Goal: Information Seeking & Learning: Learn about a topic

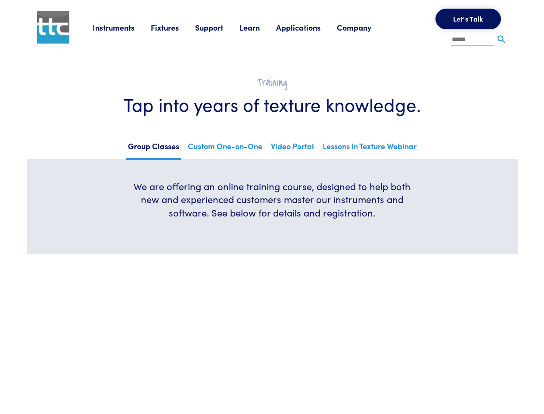
click at [272, 207] on h6 "We are offering an online training course, designed to help both new and experi…" at bounding box center [273, 200] width 290 height 40
click at [122, 27] on link "Instruments" at bounding box center [122, 27] width 58 height 11
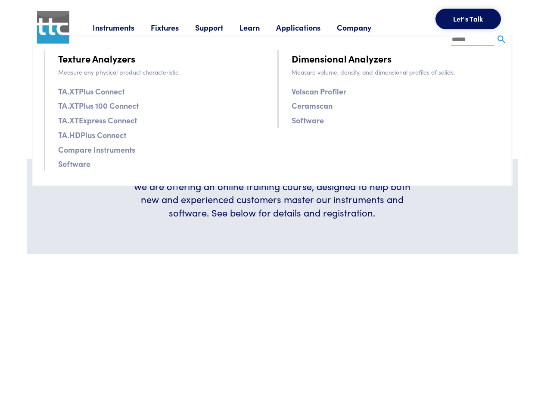
click at [174, 27] on link "Fixtures" at bounding box center [173, 27] width 44 height 11
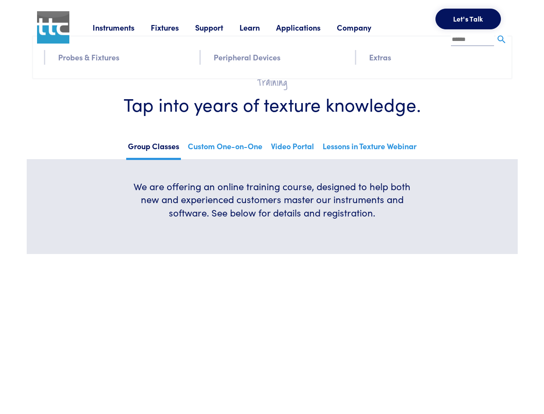
click at [219, 27] on link "Support" at bounding box center [217, 27] width 44 height 11
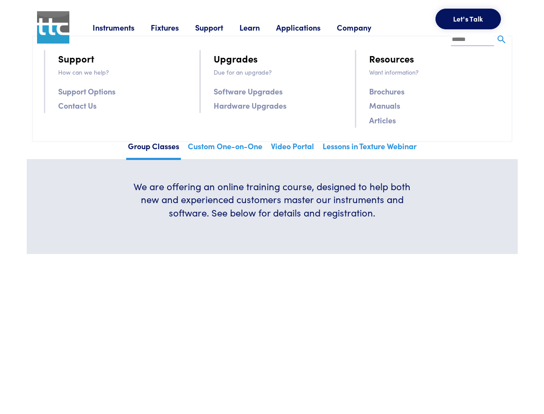
click at [260, 27] on link "Learn" at bounding box center [258, 27] width 37 height 11
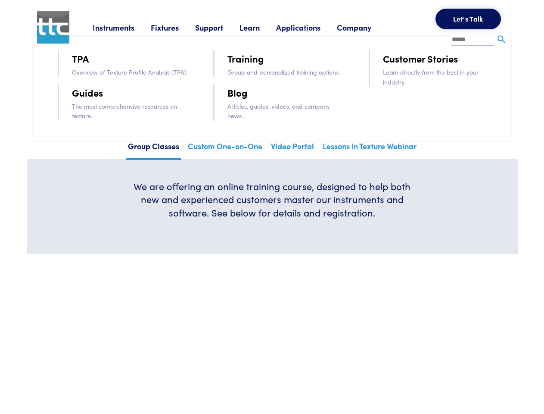
click at [310, 27] on link "Applications" at bounding box center [306, 27] width 61 height 11
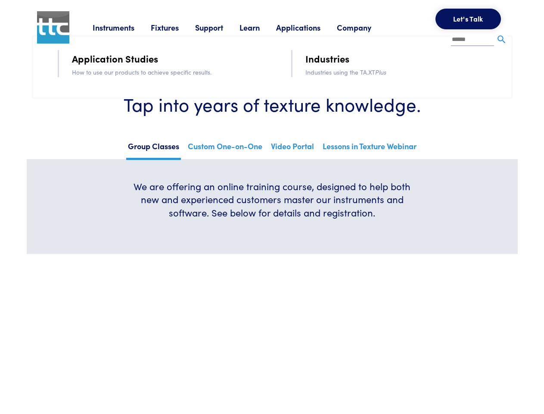
click at [365, 27] on link "Company" at bounding box center [362, 27] width 51 height 11
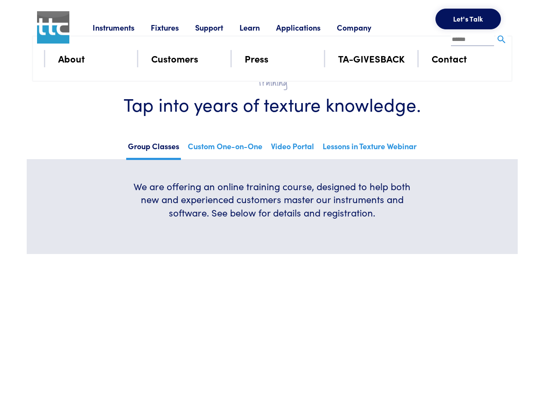
click at [468, 19] on button "Let's Talk" at bounding box center [468, 19] width 65 height 21
